Goal: Information Seeking & Learning: Learn about a topic

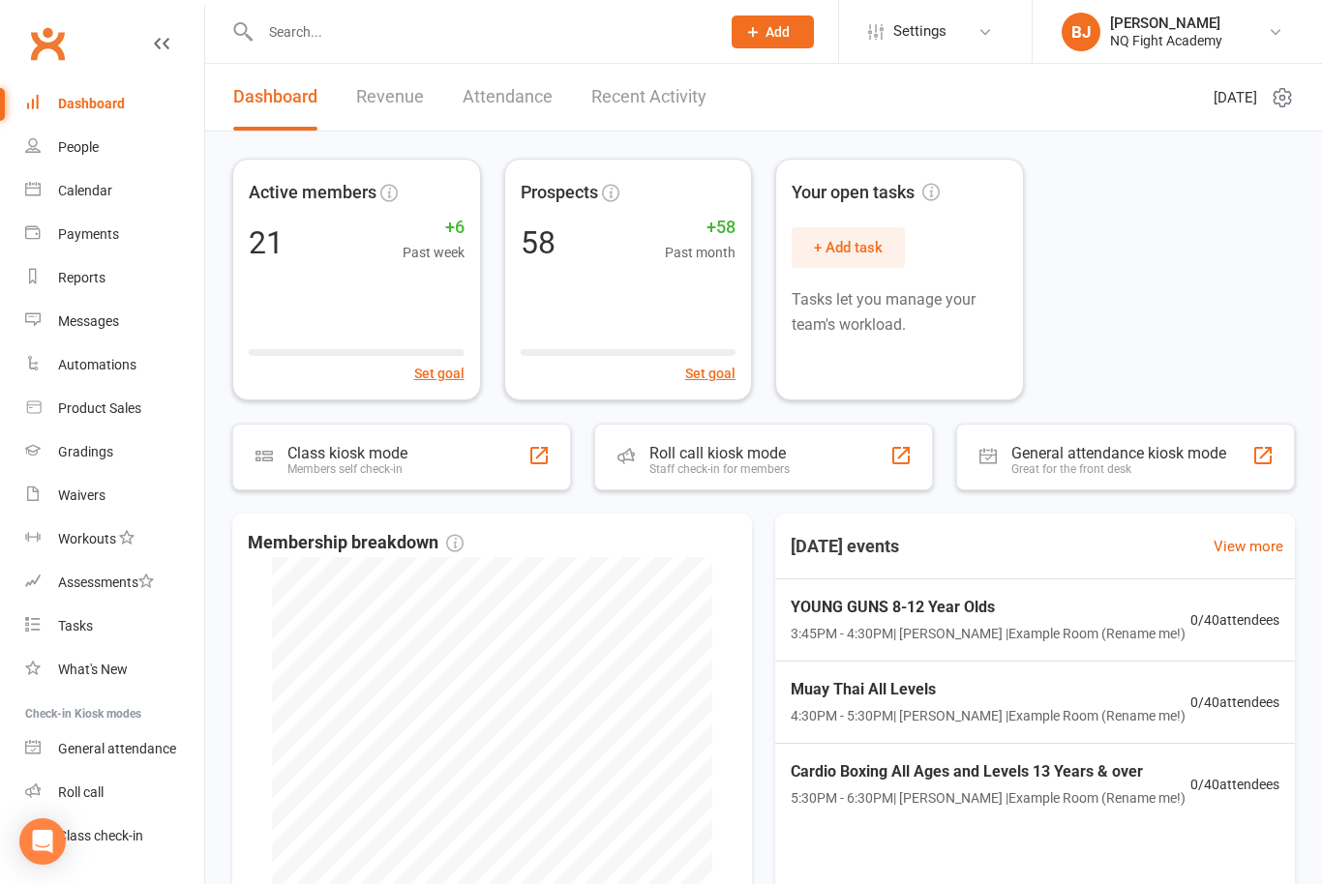
click at [363, 101] on link "Revenue" at bounding box center [390, 97] width 68 height 67
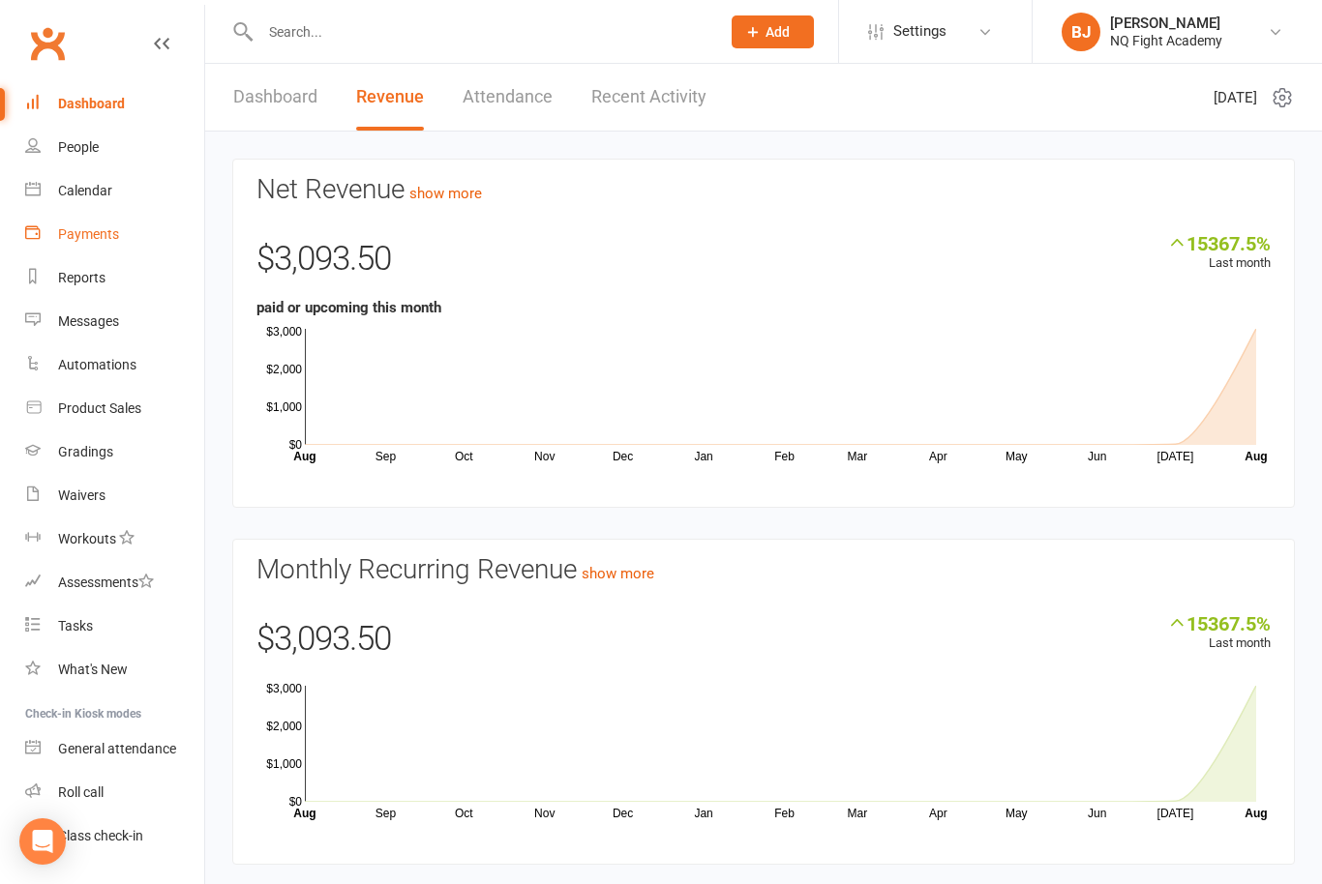
click at [109, 232] on div "Payments" at bounding box center [88, 233] width 61 height 15
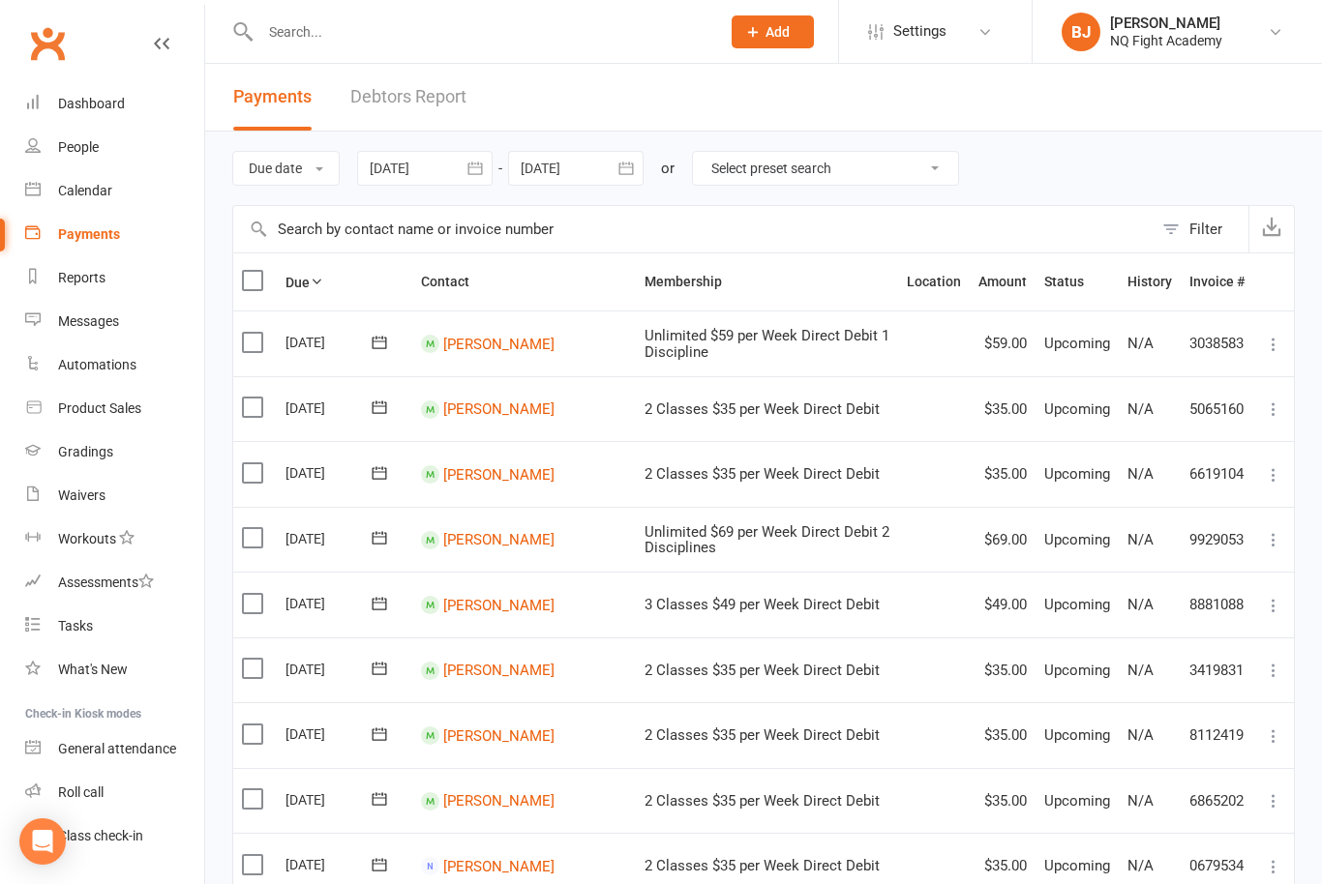
click at [456, 101] on link "Debtors Report" at bounding box center [408, 97] width 116 height 67
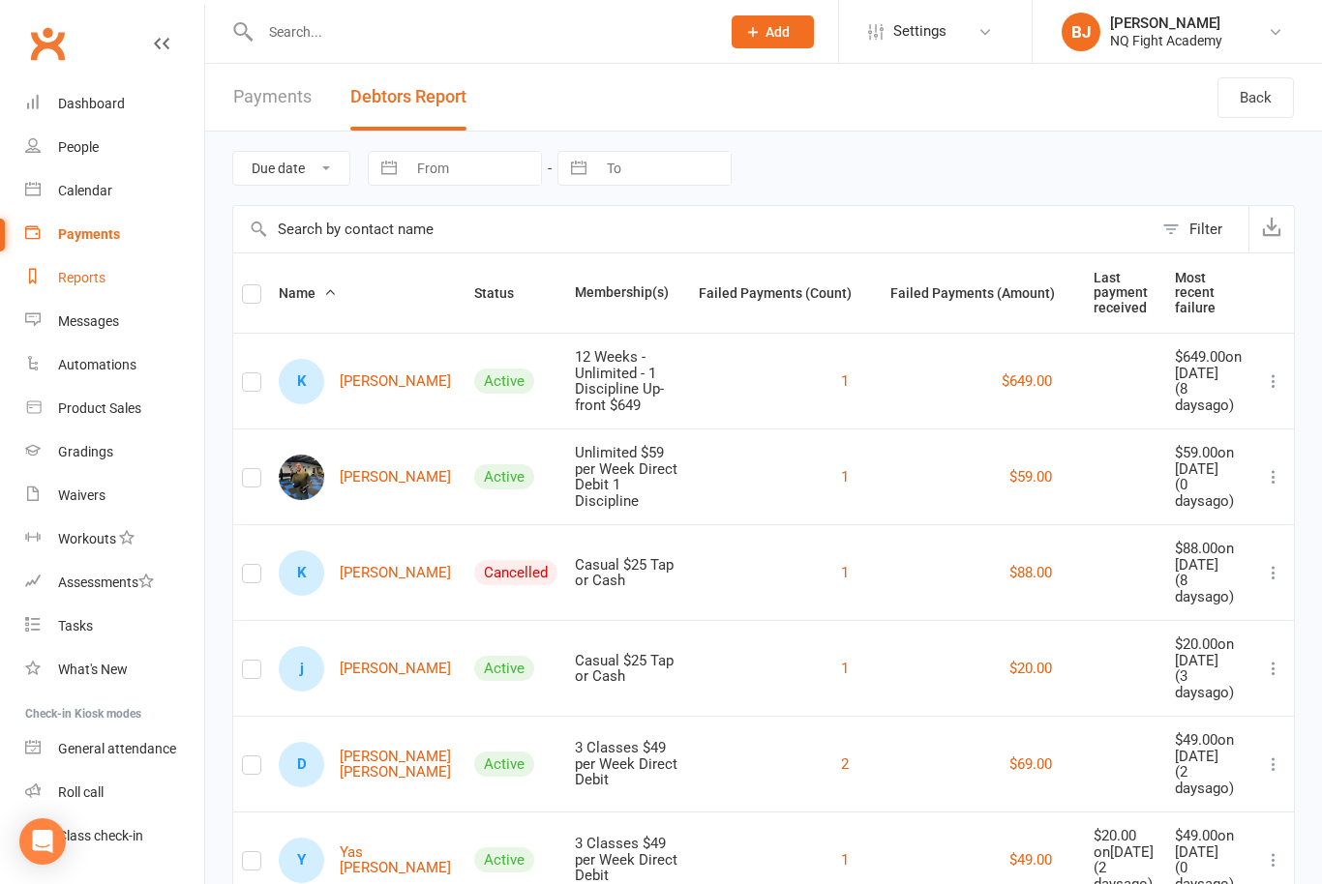
click at [91, 281] on div "Reports" at bounding box center [81, 277] width 47 height 15
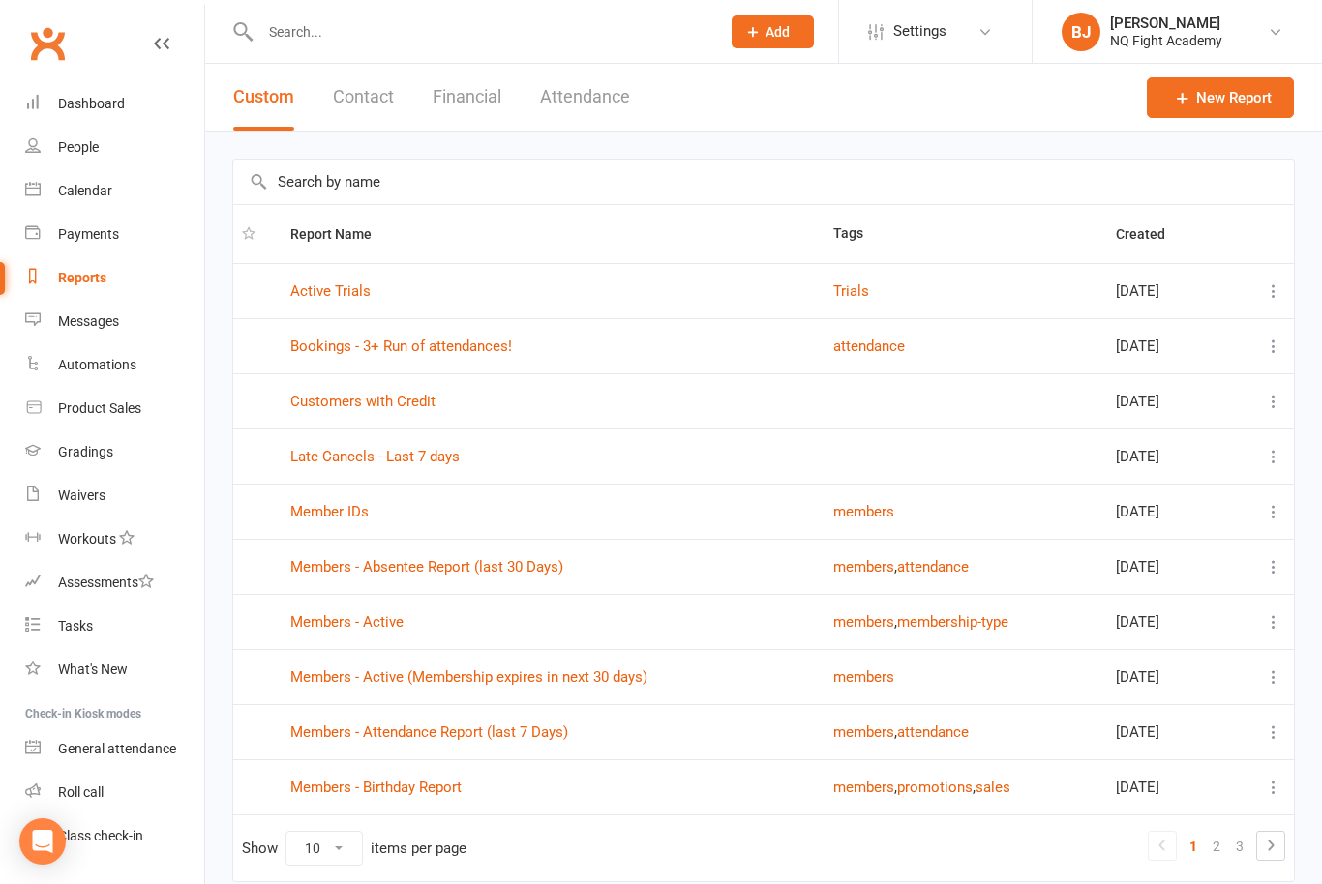
click at [454, 104] on button "Financial" at bounding box center [467, 97] width 69 height 67
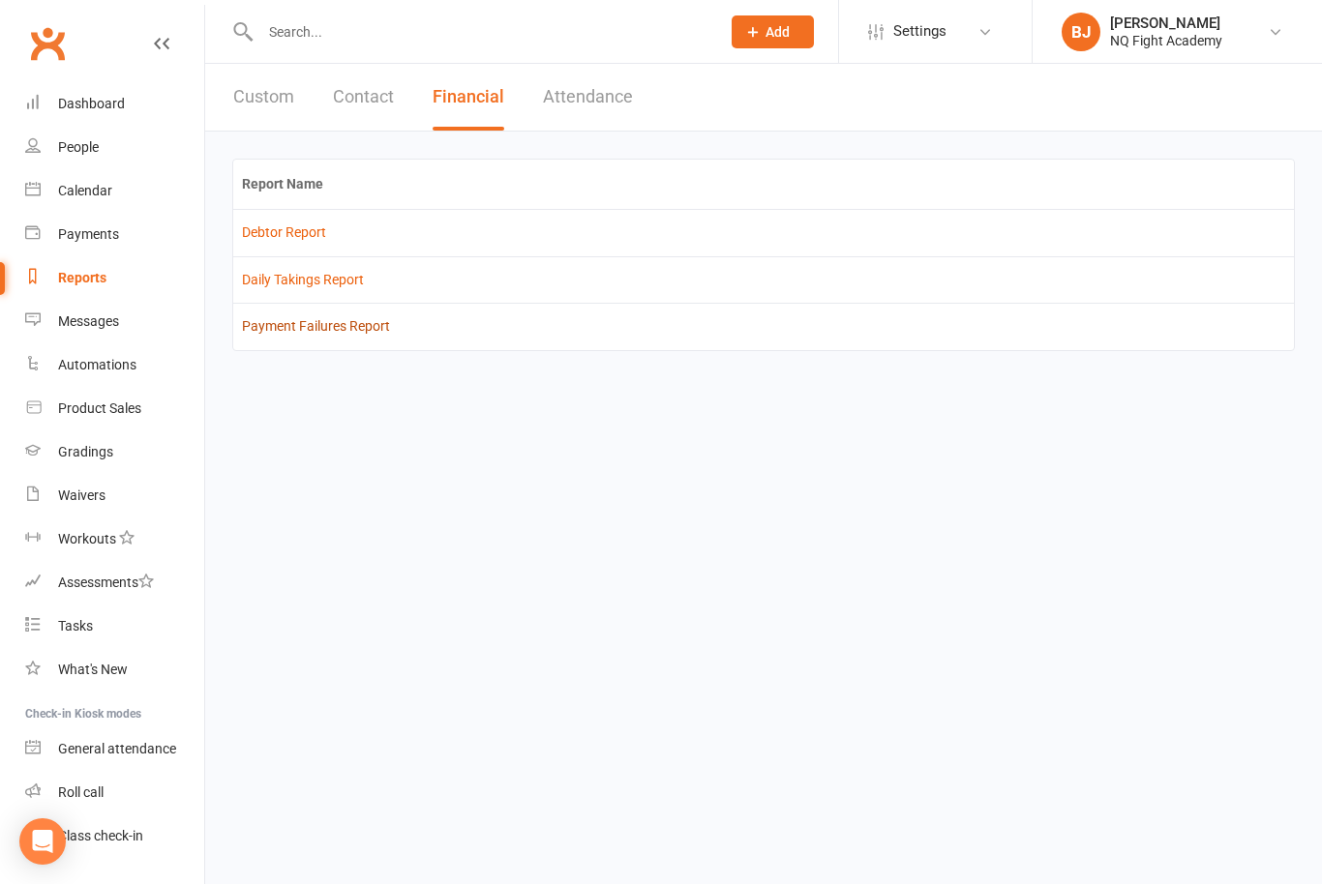
click at [355, 332] on link "Payment Failures Report" at bounding box center [316, 325] width 148 height 15
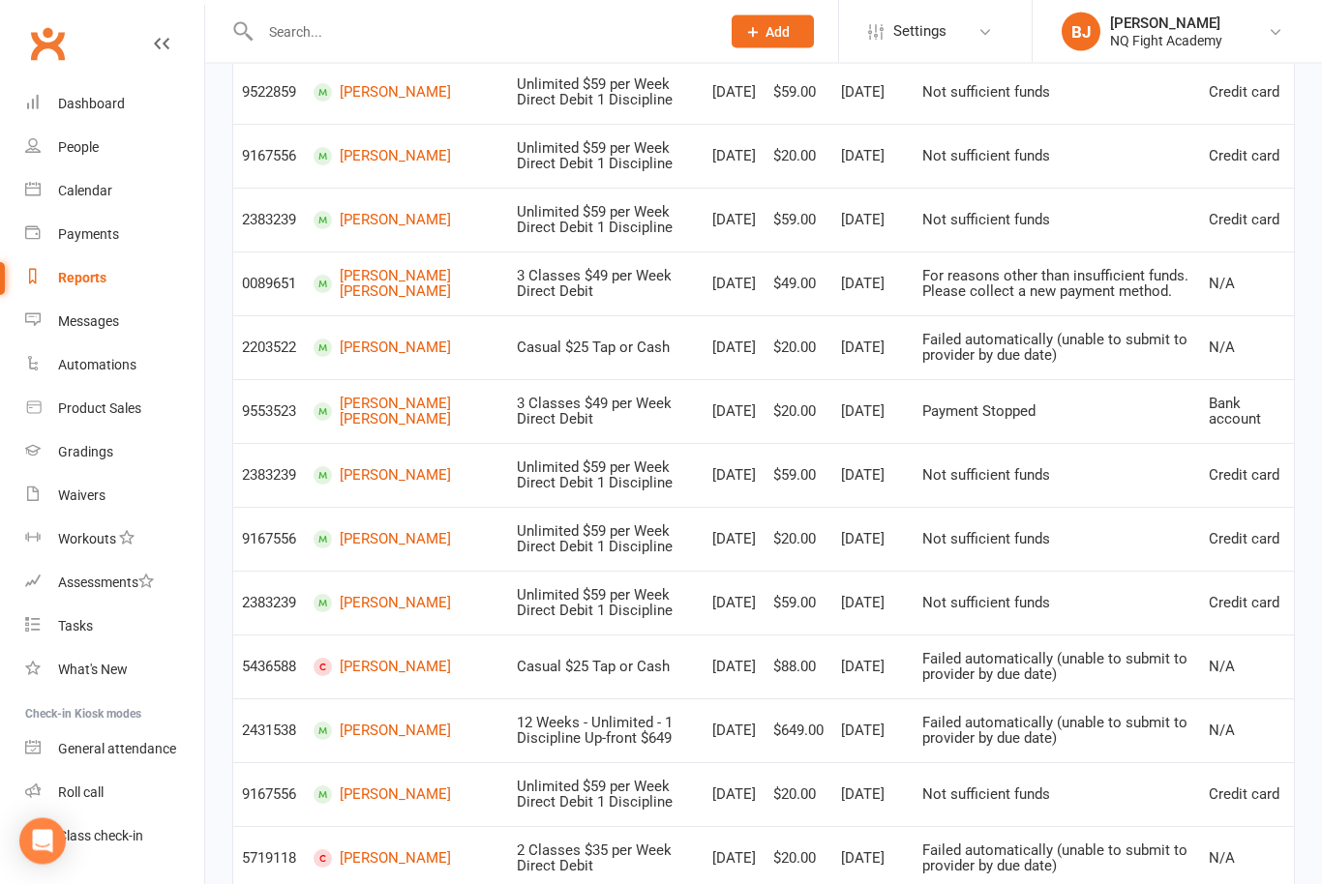
scroll to position [506, 0]
click at [84, 495] on div "Waivers" at bounding box center [81, 495] width 47 height 15
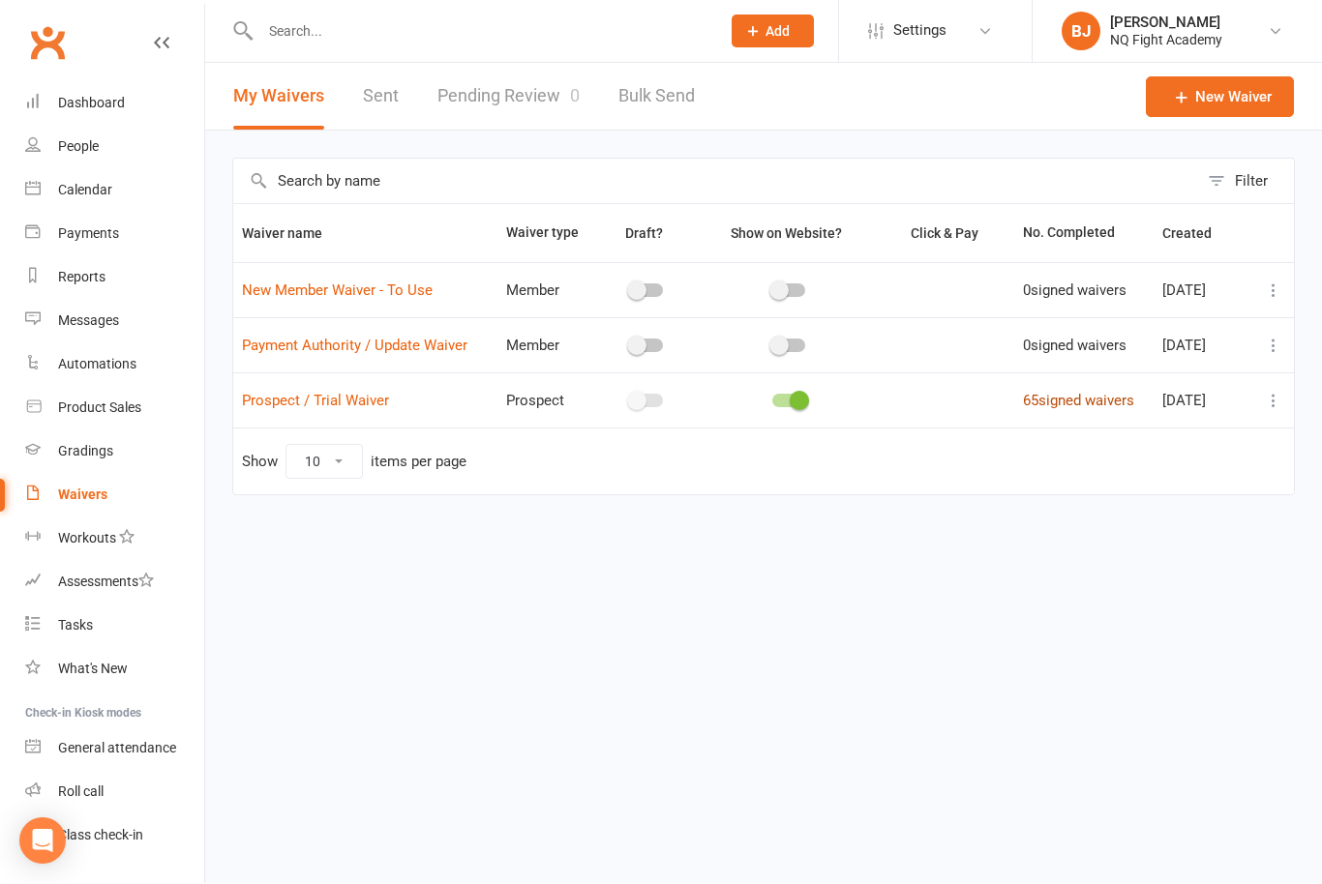
click at [1075, 402] on link "65 signed waivers" at bounding box center [1078, 401] width 111 height 17
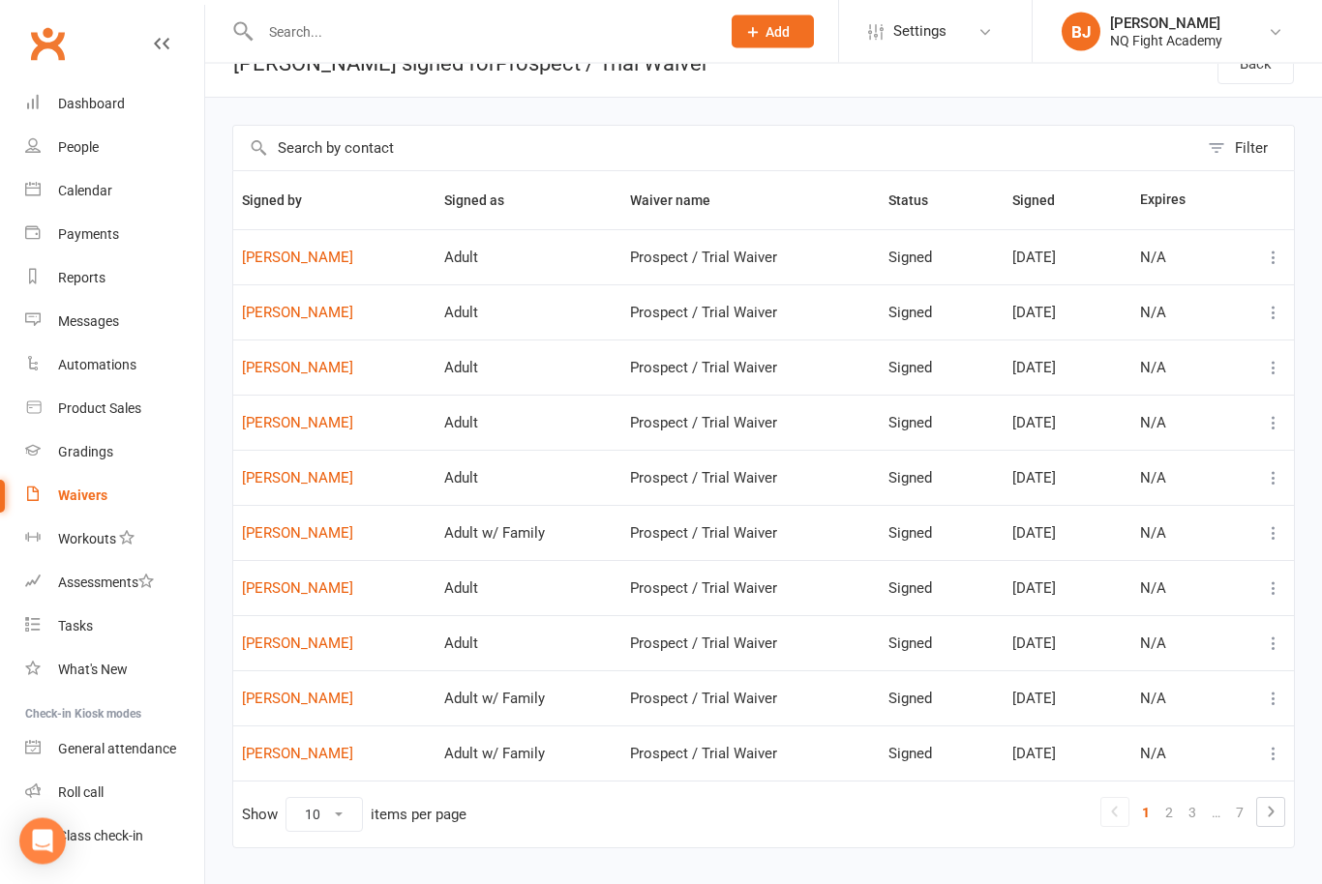
scroll to position [33, 0]
click at [1173, 819] on link "2" at bounding box center [1168, 813] width 23 height 27
click at [99, 280] on div "Reports" at bounding box center [81, 277] width 47 height 15
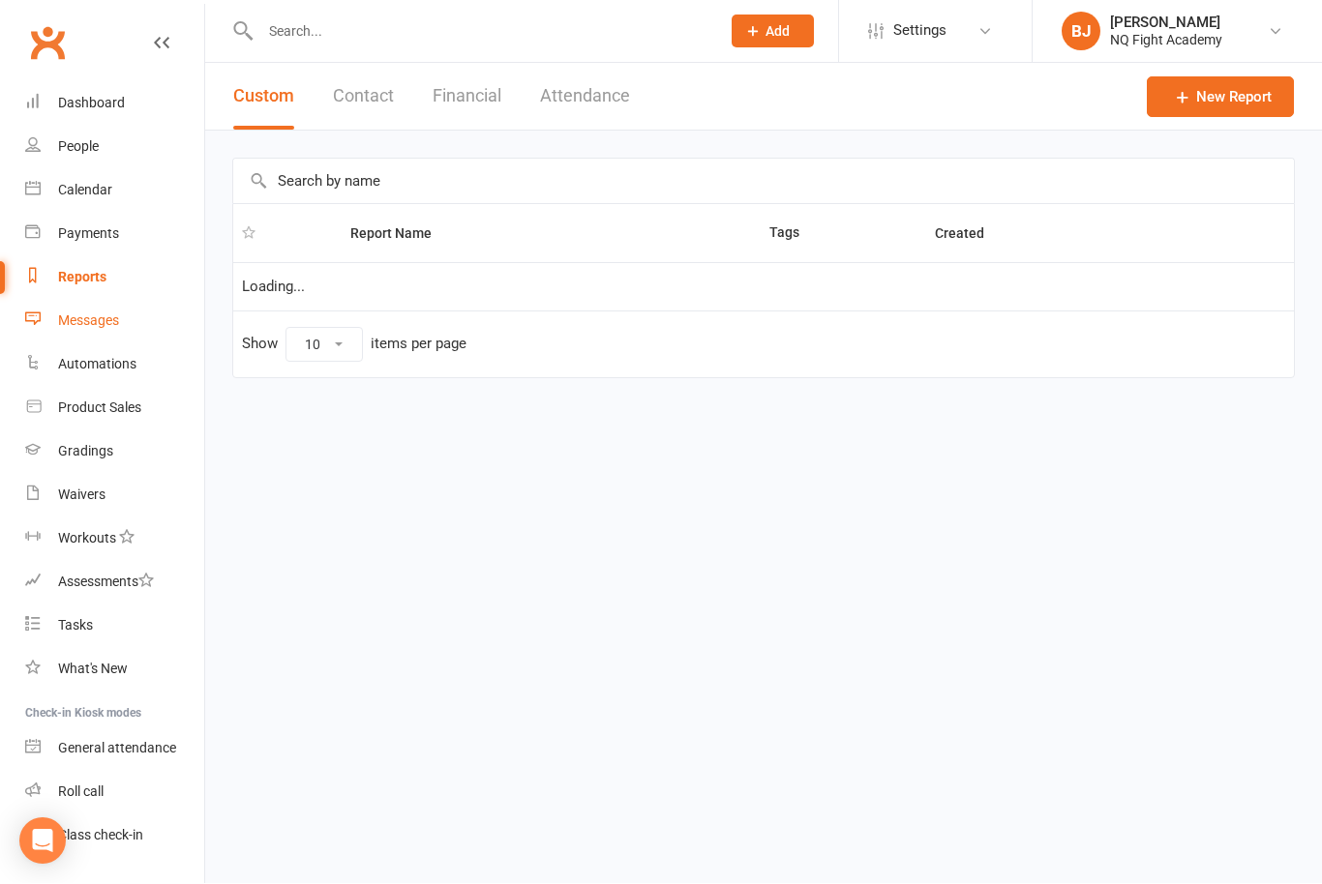
scroll to position [1, 0]
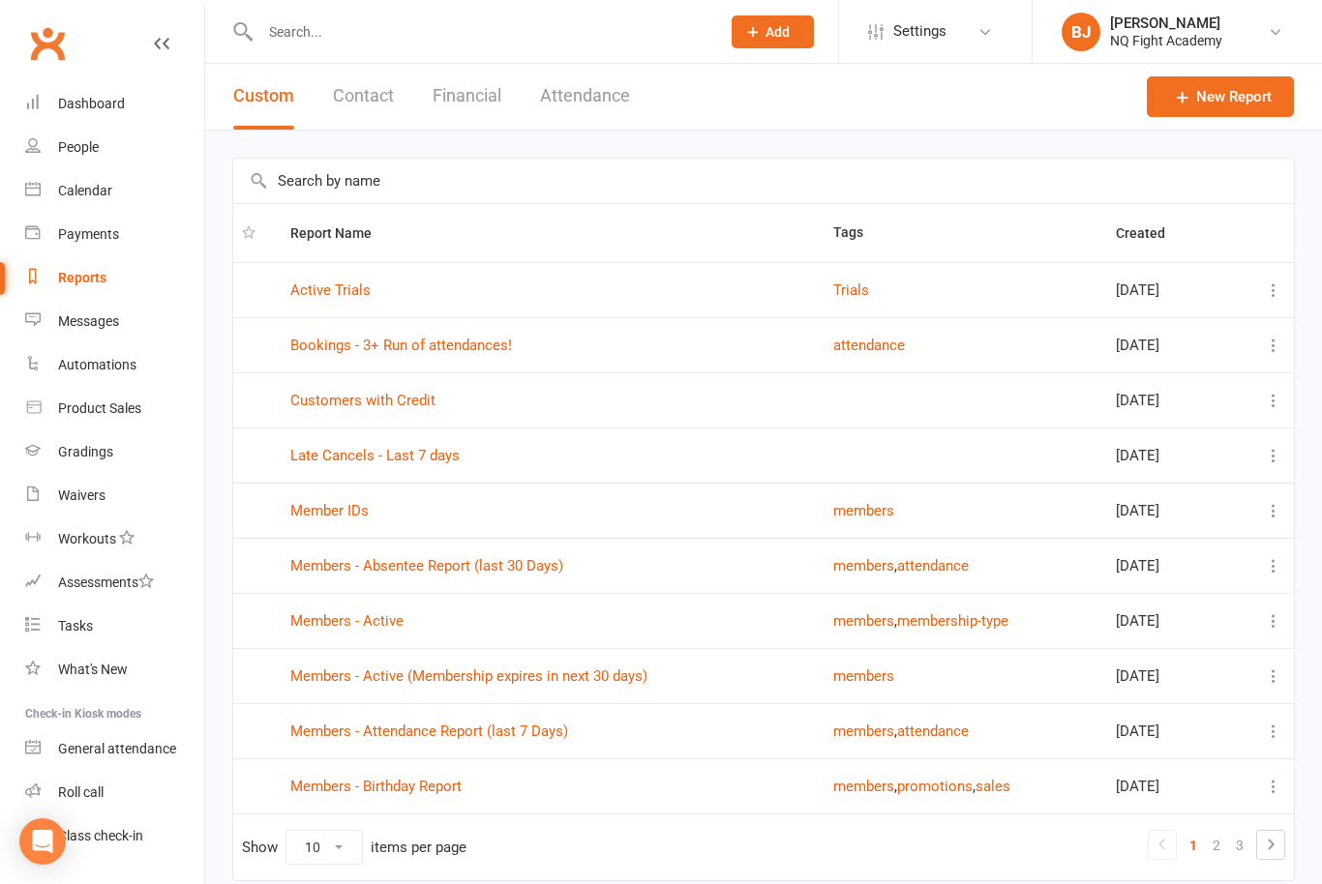
click at [93, 272] on html "Prospect Member Non-attending contact Class / event Appointment Grading event T…" at bounding box center [661, 481] width 1322 height 964
click at [94, 272] on div "Reports" at bounding box center [82, 277] width 48 height 15
